Goal: Transaction & Acquisition: Purchase product/service

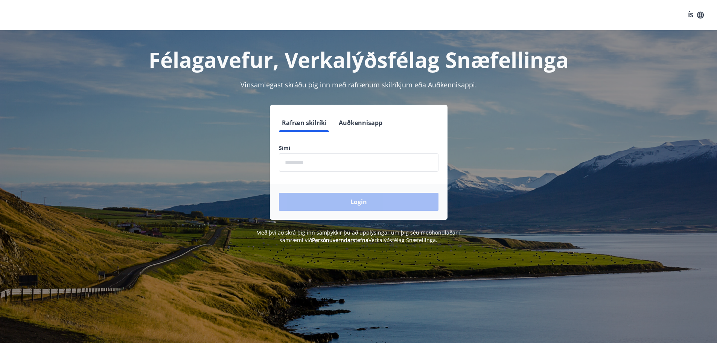
click at [307, 163] on input "phone" at bounding box center [359, 162] width 160 height 18
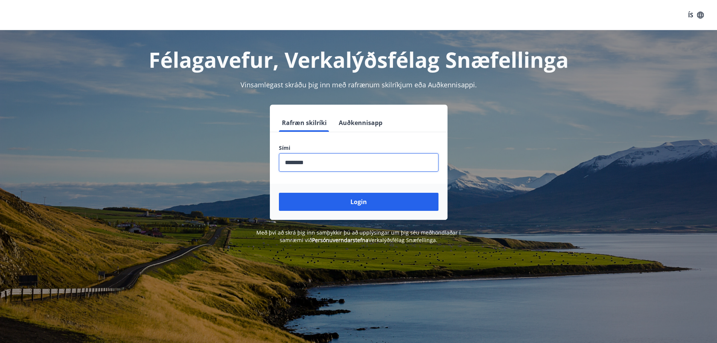
type input "********"
click at [279, 193] on button "Login" at bounding box center [359, 202] width 160 height 18
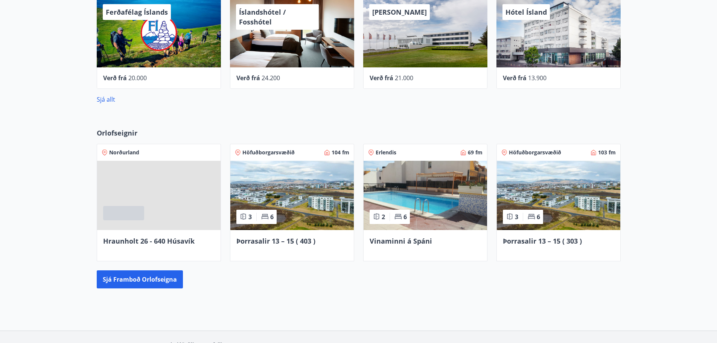
scroll to position [414, 0]
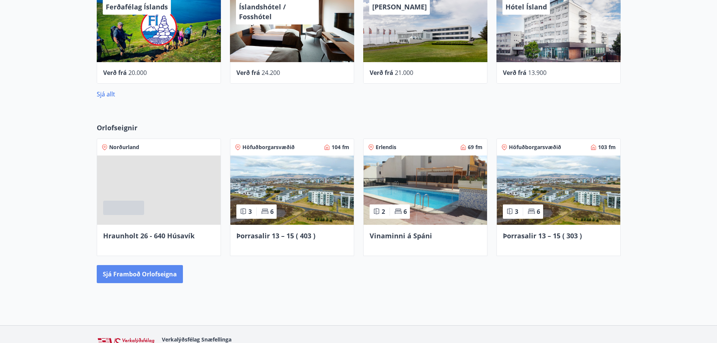
click at [149, 275] on button "Sjá framboð orlofseigna" at bounding box center [140, 274] width 86 height 18
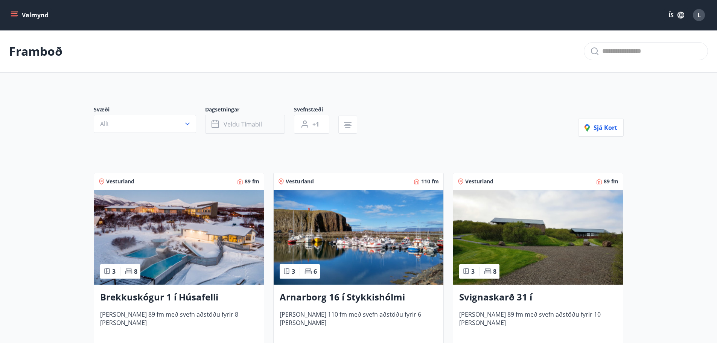
click at [230, 125] on span "Veldu tímabil" at bounding box center [243, 124] width 38 height 8
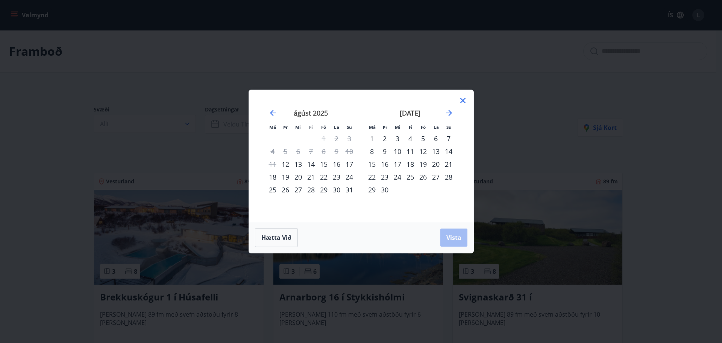
click at [326, 164] on div "15" at bounding box center [324, 164] width 13 height 13
click at [347, 164] on div "17" at bounding box center [349, 164] width 13 height 13
click at [450, 241] on span "Vista" at bounding box center [454, 237] width 15 height 8
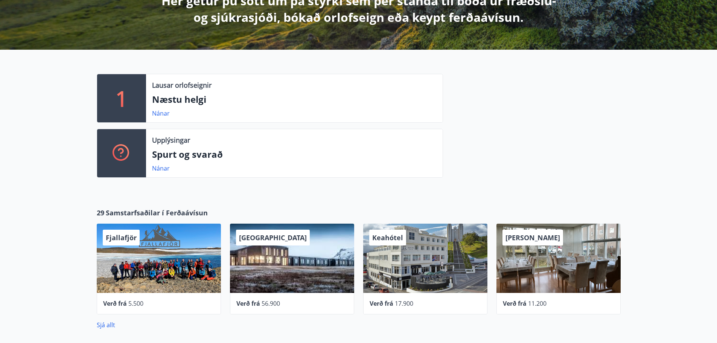
scroll to position [234, 0]
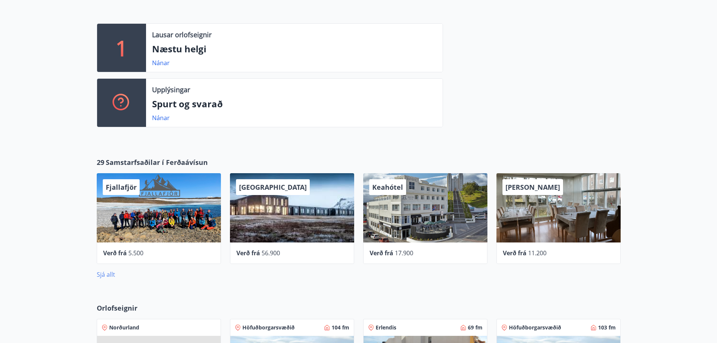
click at [108, 275] on link "Sjá allt" at bounding box center [106, 274] width 18 height 8
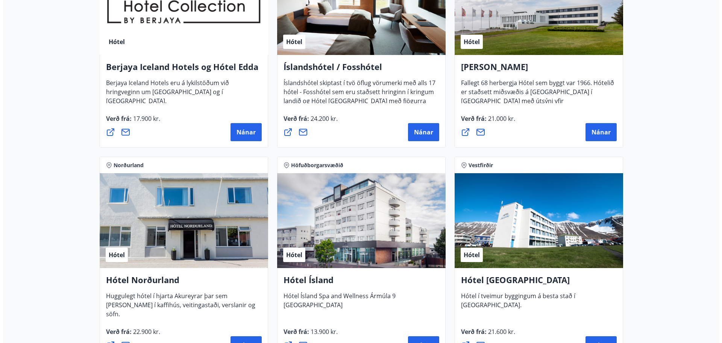
scroll to position [1129, 0]
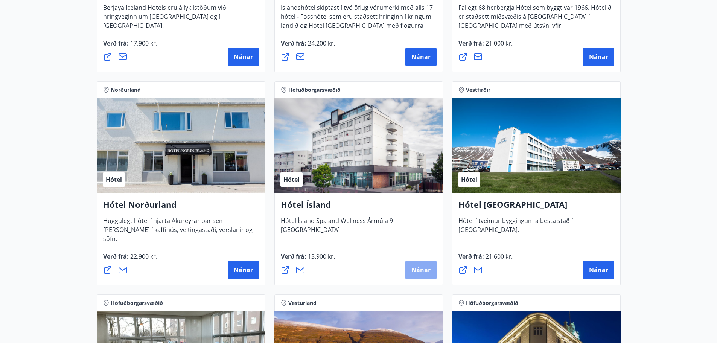
click at [418, 271] on span "Nánar" at bounding box center [420, 270] width 19 height 8
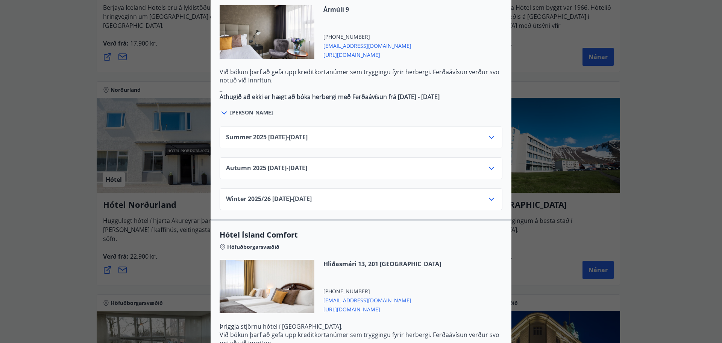
scroll to position [489, 0]
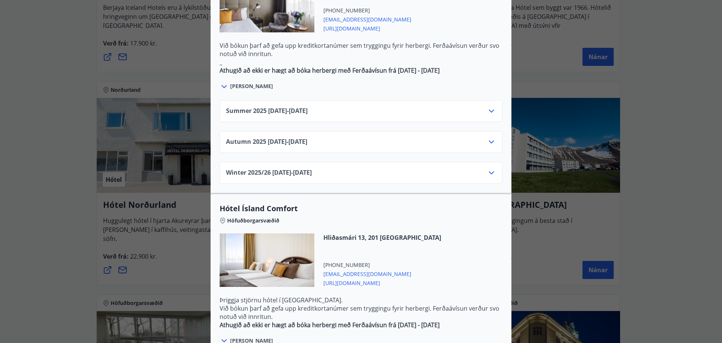
click at [493, 106] on icon at bounding box center [491, 110] width 9 height 9
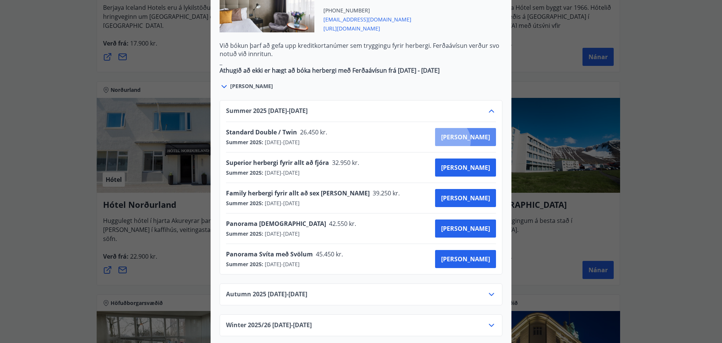
click at [476, 133] on span "Kaupa" at bounding box center [465, 137] width 49 height 8
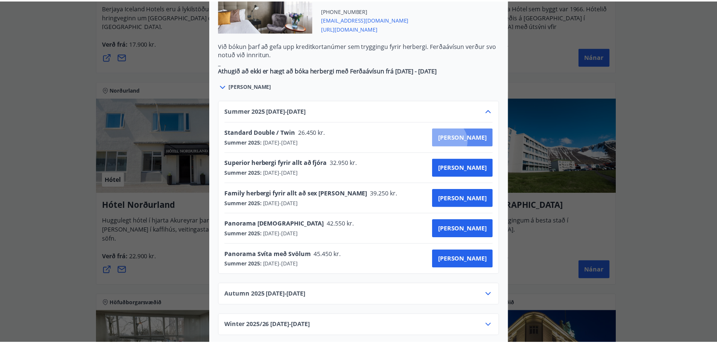
scroll to position [1, 0]
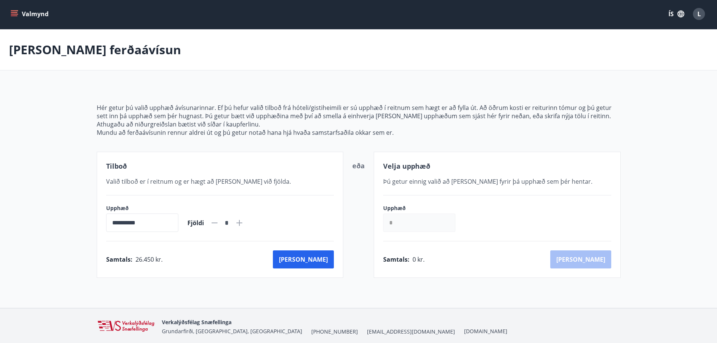
click at [244, 222] on icon at bounding box center [239, 222] width 9 height 9
type input "*"
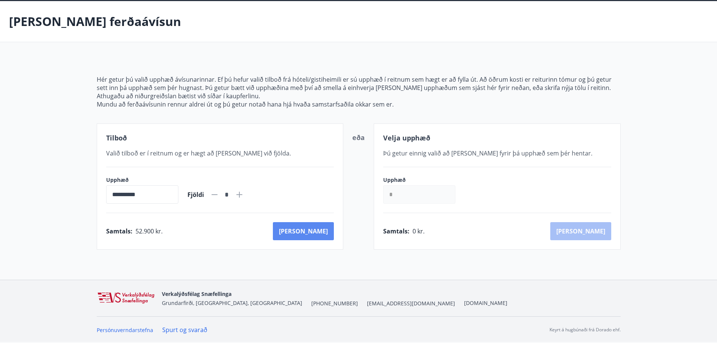
click at [316, 233] on button "Kaup" at bounding box center [303, 231] width 61 height 18
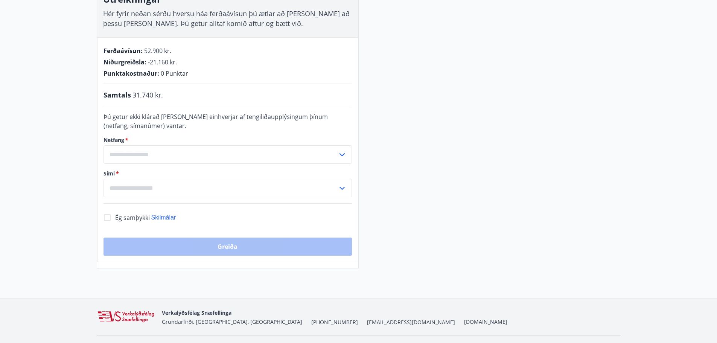
scroll to position [142, 0]
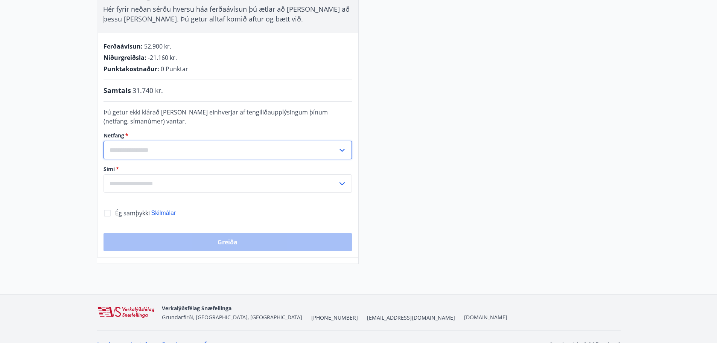
click at [159, 154] on input "text" at bounding box center [220, 150] width 234 height 18
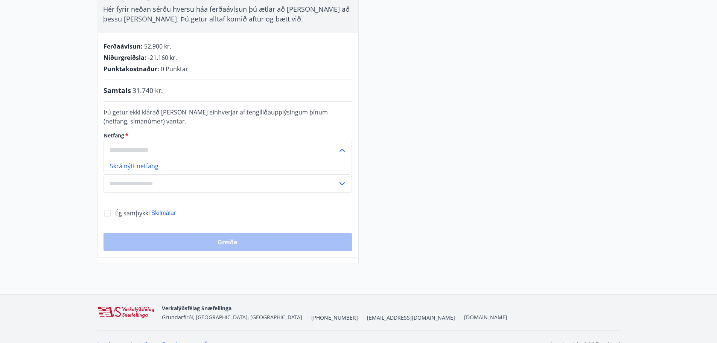
click at [146, 150] on input "text" at bounding box center [220, 150] width 234 height 18
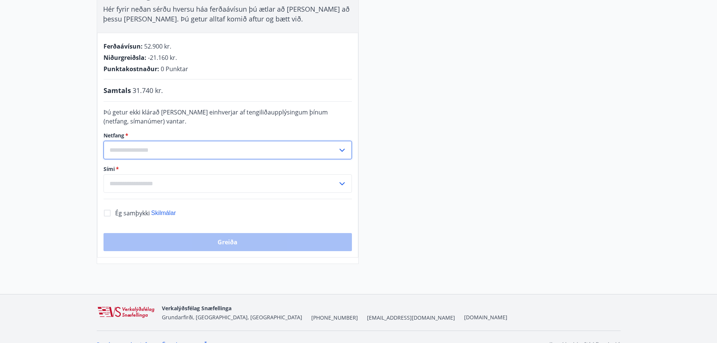
click at [162, 148] on input "text" at bounding box center [220, 150] width 234 height 18
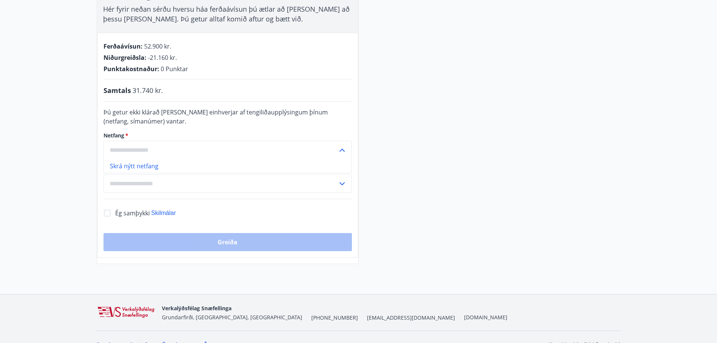
click at [160, 148] on input "text" at bounding box center [220, 150] width 234 height 18
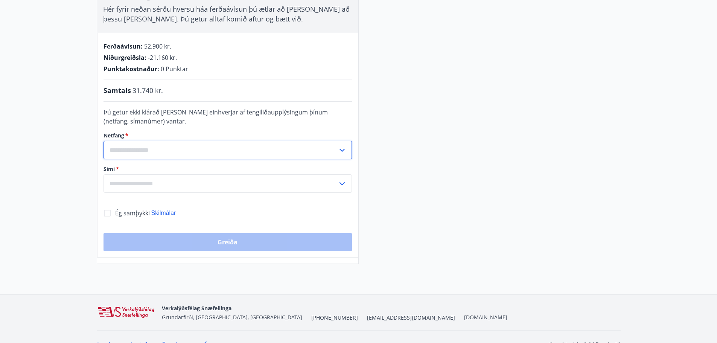
click at [171, 150] on input "text" at bounding box center [220, 150] width 234 height 18
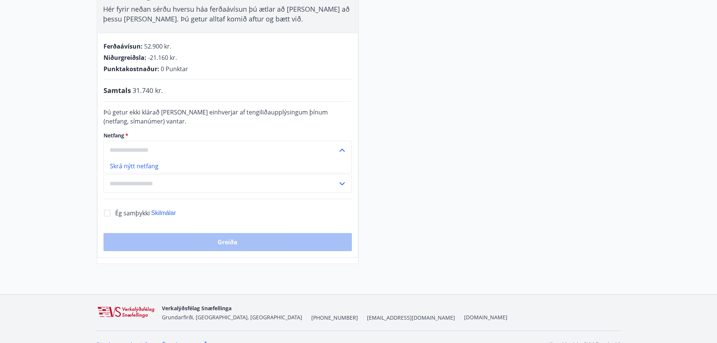
click at [155, 169] on li "Skrá nýtt netfang" at bounding box center [228, 166] width 248 height 14
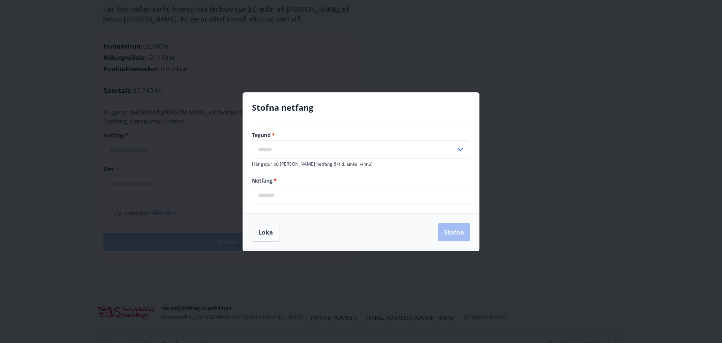
click at [283, 150] on input "text" at bounding box center [354, 149] width 204 height 18
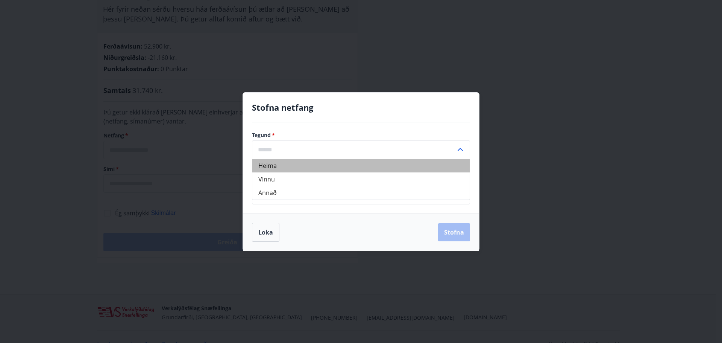
click at [272, 167] on li "Heima" at bounding box center [360, 166] width 217 height 14
type input "*****"
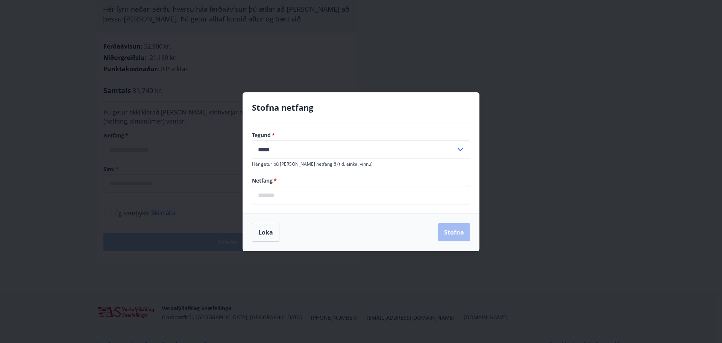
click at [275, 191] on input "email" at bounding box center [361, 195] width 218 height 18
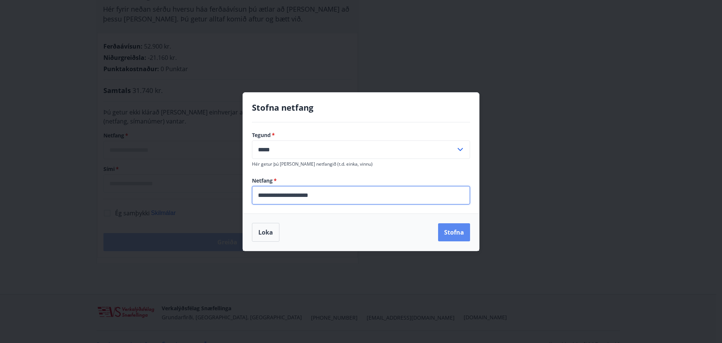
type input "**********"
click at [448, 233] on button "Stofna" at bounding box center [454, 232] width 32 height 18
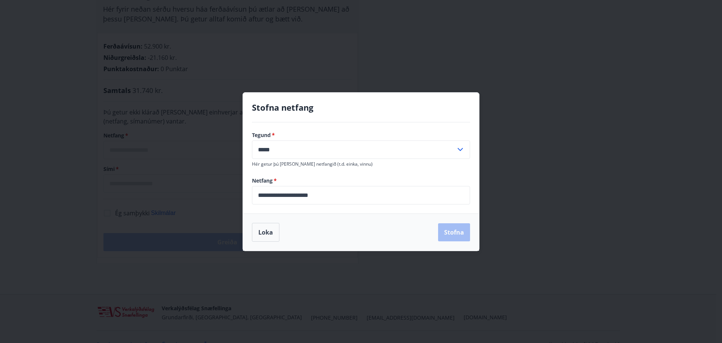
type input "**********"
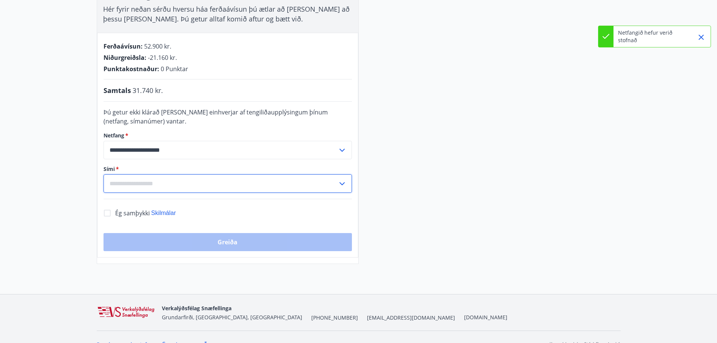
click at [164, 181] on input "text" at bounding box center [220, 183] width 234 height 18
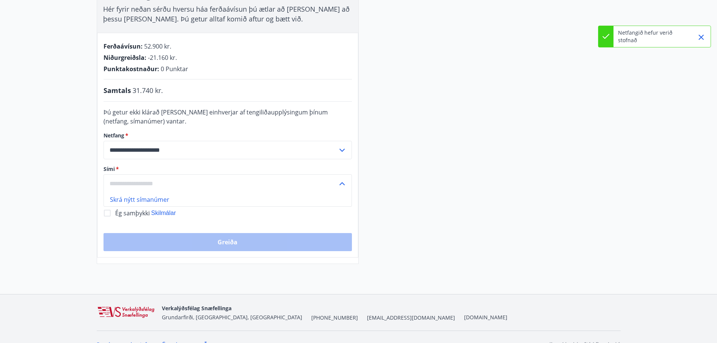
click at [153, 199] on li "Skrá nýtt símanúmer" at bounding box center [228, 200] width 248 height 14
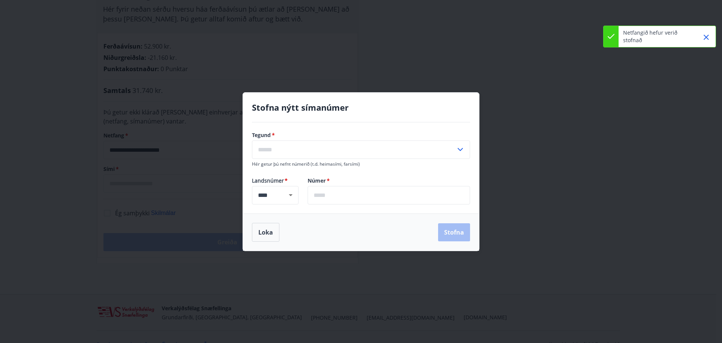
click at [322, 196] on input "text" at bounding box center [389, 195] width 163 height 18
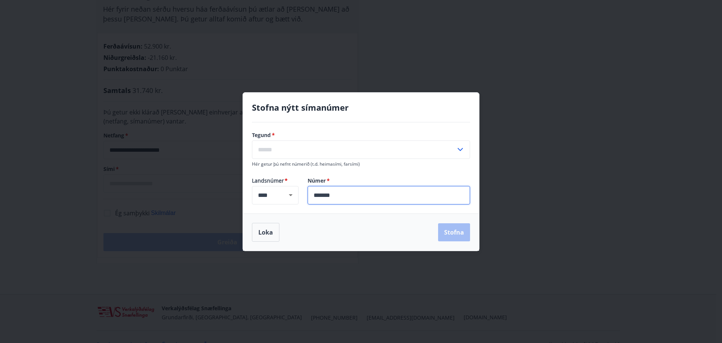
type input "*******"
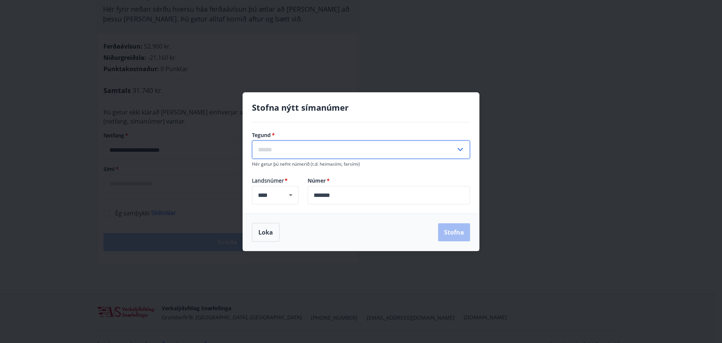
click at [311, 147] on input "text" at bounding box center [354, 149] width 204 height 18
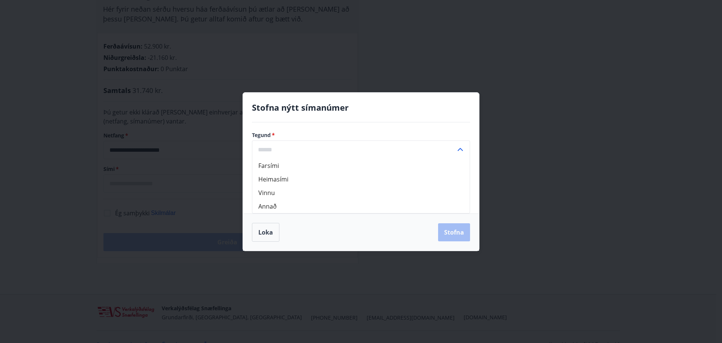
click at [271, 165] on li "Farsími" at bounding box center [360, 166] width 217 height 14
type input "*******"
click at [451, 236] on button "Stofna" at bounding box center [454, 232] width 32 height 18
type input "**********"
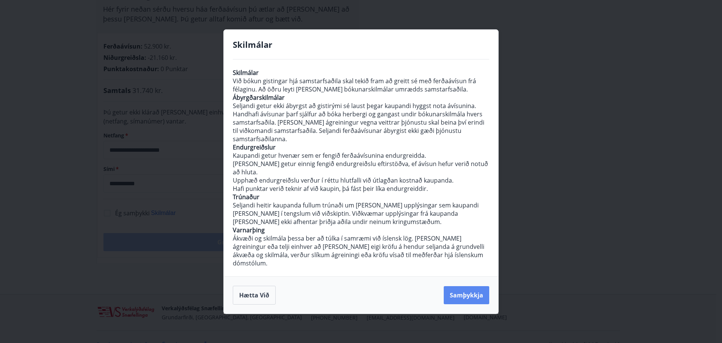
click at [474, 287] on button "Samþykkja" at bounding box center [467, 295] width 46 height 18
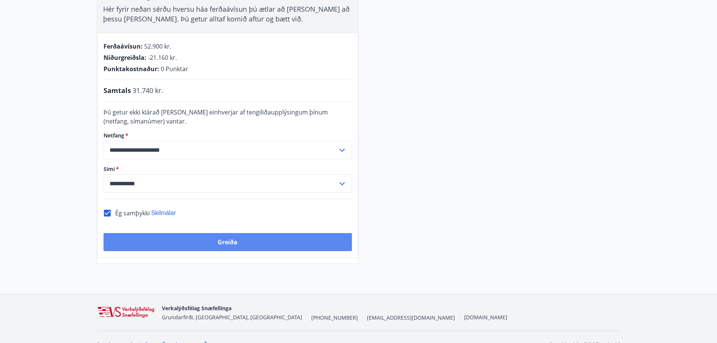
click at [227, 241] on button "Greiða" at bounding box center [227, 242] width 248 height 18
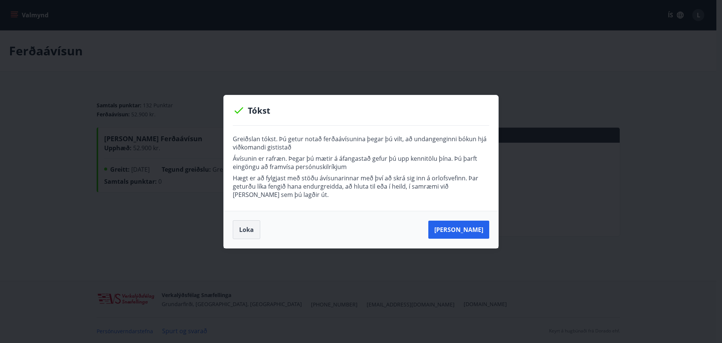
click at [254, 231] on button "Loka" at bounding box center [246, 229] width 27 height 19
click at [243, 226] on button "Loka" at bounding box center [246, 229] width 27 height 19
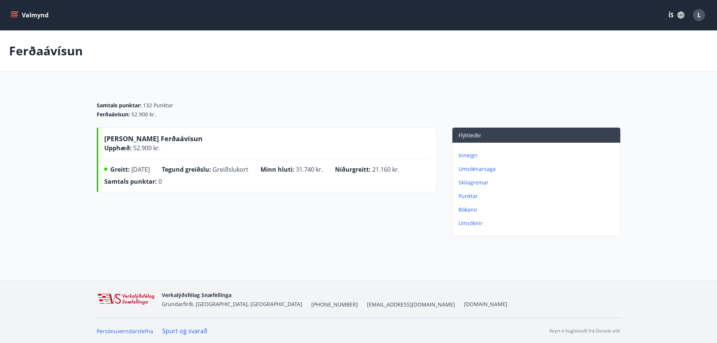
scroll to position [1, 0]
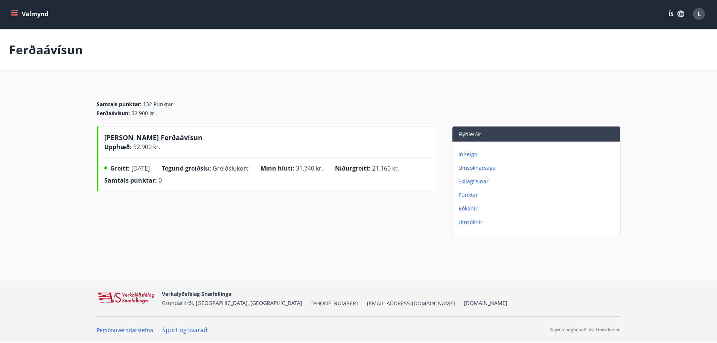
click at [21, 9] on button "Valmynd" at bounding box center [30, 14] width 43 height 14
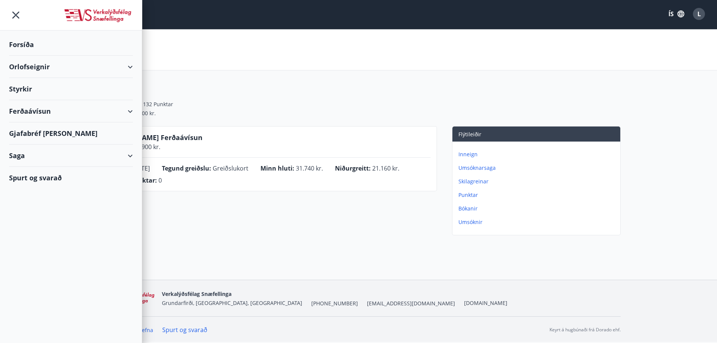
click at [30, 66] on div "Orlofseignir" at bounding box center [71, 67] width 124 height 22
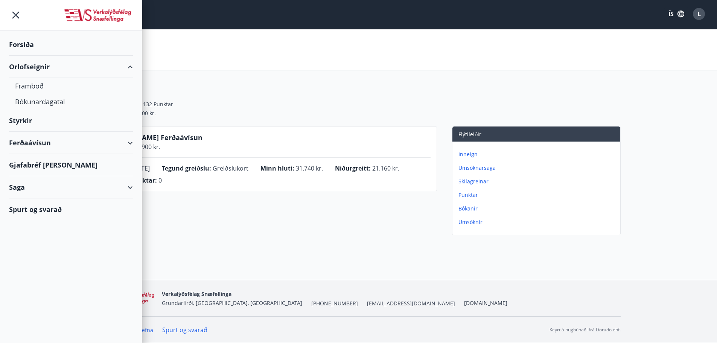
click at [22, 138] on div "Ferðaávísun" at bounding box center [71, 143] width 124 height 22
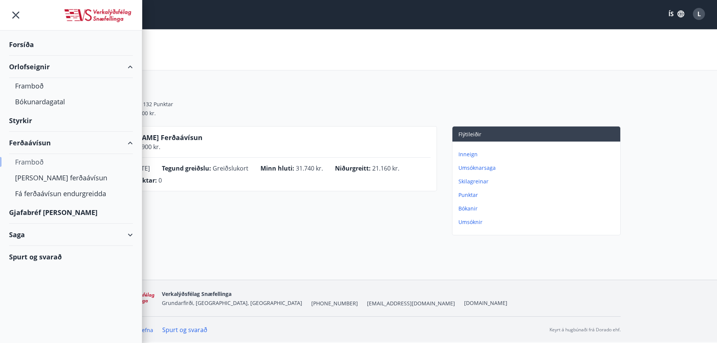
click at [35, 160] on div "Framboð" at bounding box center [71, 162] width 112 height 16
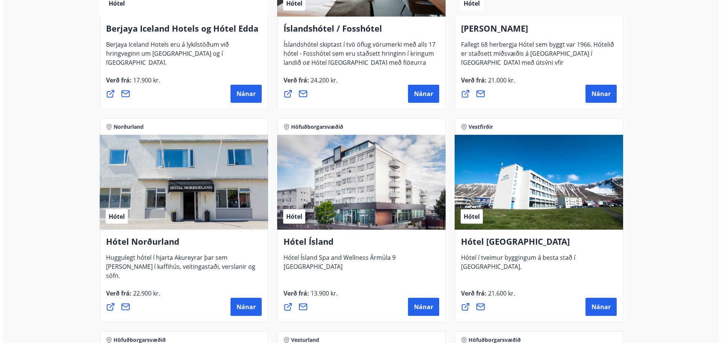
scroll to position [1092, 0]
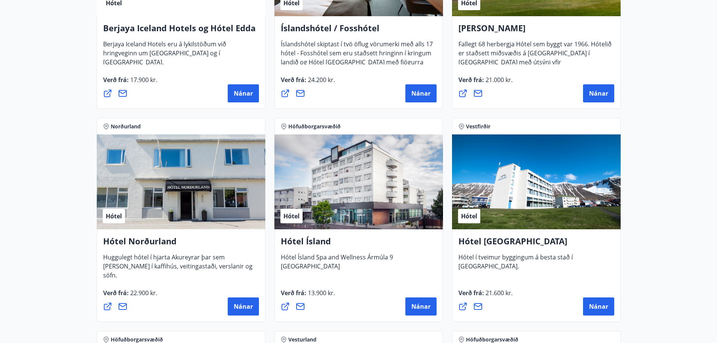
click at [292, 212] on span "Hótel" at bounding box center [291, 216] width 16 height 8
click at [335, 213] on div "Hótel" at bounding box center [358, 181] width 169 height 95
drag, startPoint x: 335, startPoint y: 213, endPoint x: 338, endPoint y: 230, distance: 16.5
click at [335, 213] on div "Hótel" at bounding box center [358, 181] width 169 height 95
click at [418, 307] on span "Nánar" at bounding box center [420, 306] width 19 height 8
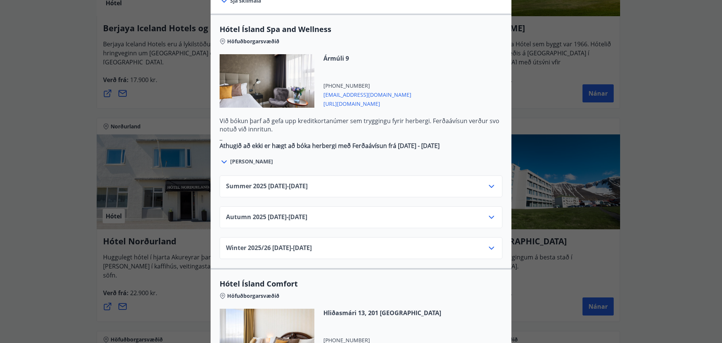
scroll to position [386, 0]
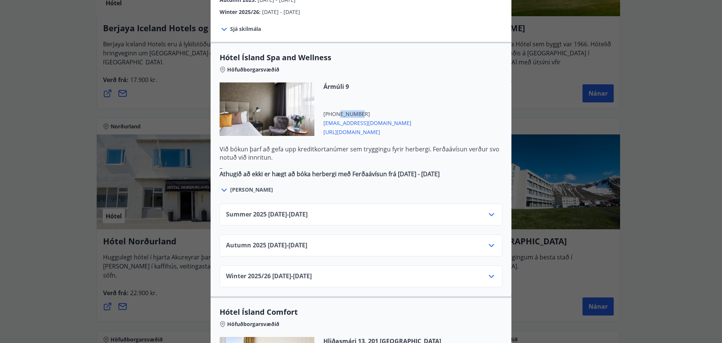
drag, startPoint x: 357, startPoint y: 88, endPoint x: 351, endPoint y: 146, distance: 58.2
click at [335, 110] on span "+354 5957000" at bounding box center [368, 114] width 88 height 8
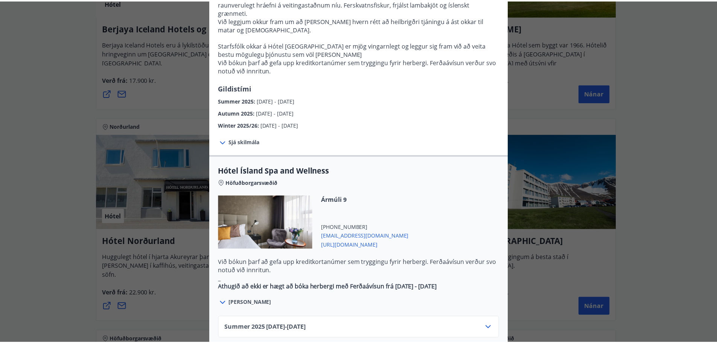
scroll to position [0, 0]
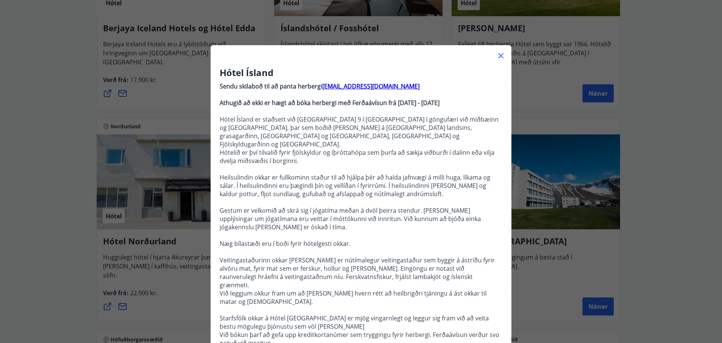
click at [499, 54] on icon at bounding box center [501, 55] width 5 height 5
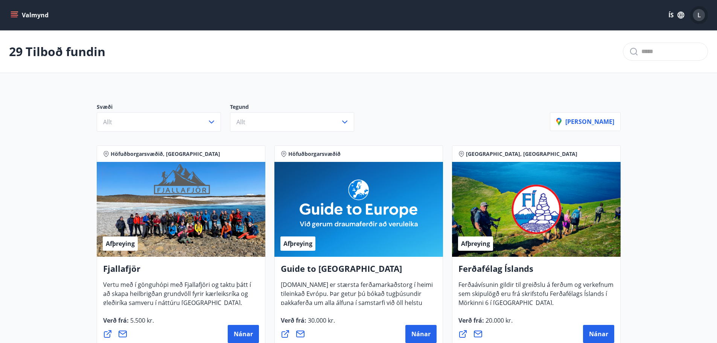
click at [700, 13] on span "L" at bounding box center [698, 15] width 3 height 8
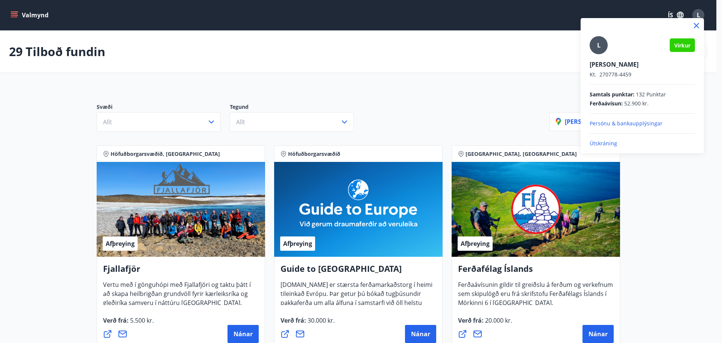
click at [611, 143] on p "Útskráning" at bounding box center [642, 144] width 105 height 8
click at [604, 143] on p "Útskráning" at bounding box center [642, 144] width 105 height 8
click at [601, 143] on p "Útskráning" at bounding box center [642, 144] width 105 height 8
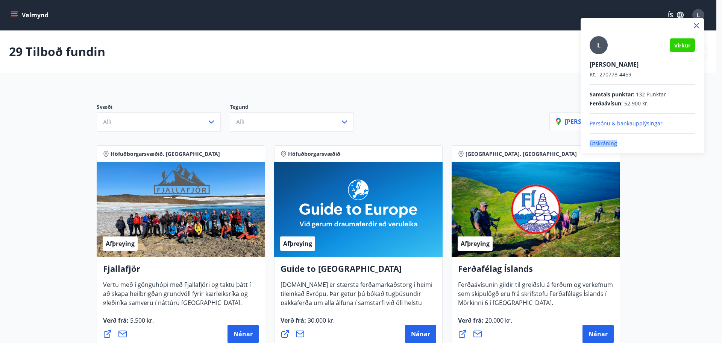
click at [697, 26] on icon at bounding box center [696, 25] width 1 height 1
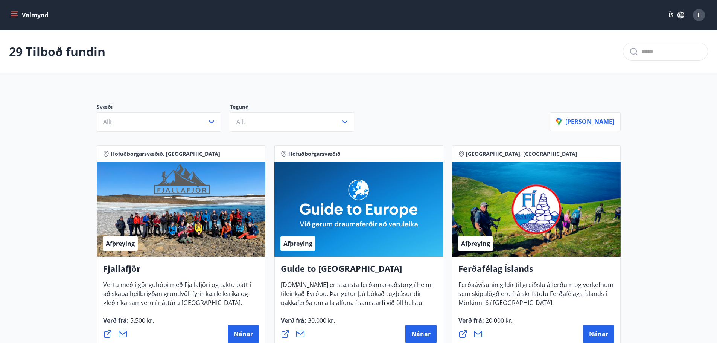
click at [700, 16] on span "L" at bounding box center [698, 15] width 3 height 8
